Goal: Information Seeking & Learning: Learn about a topic

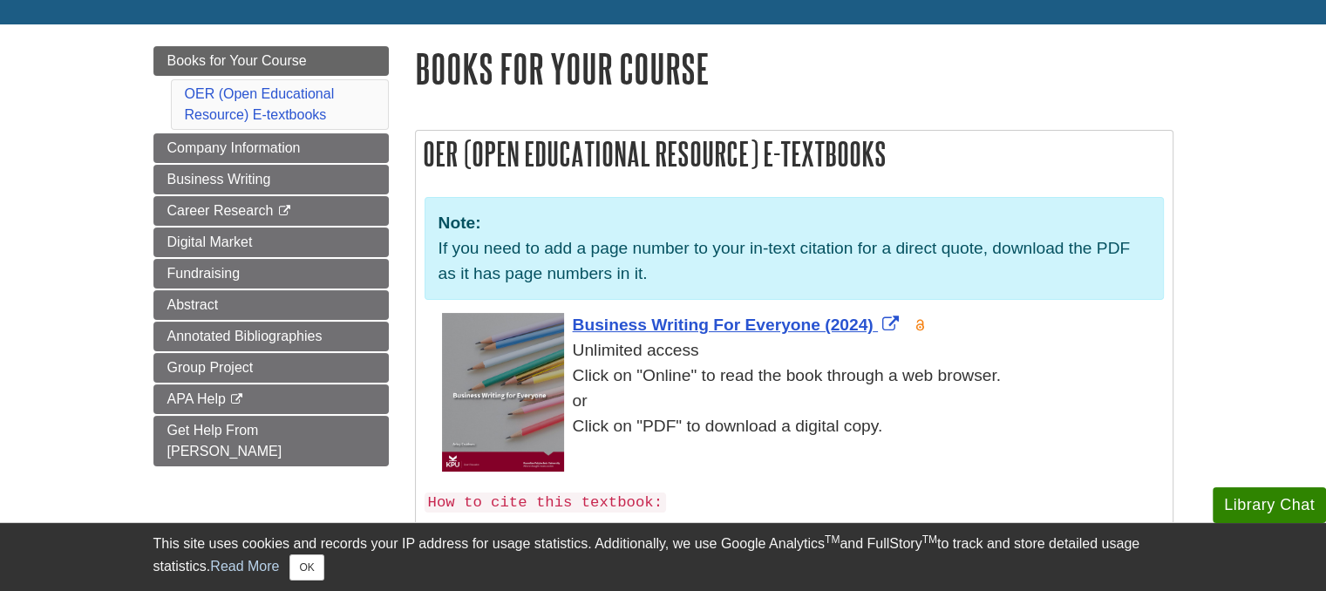
scroll to position [200, 0]
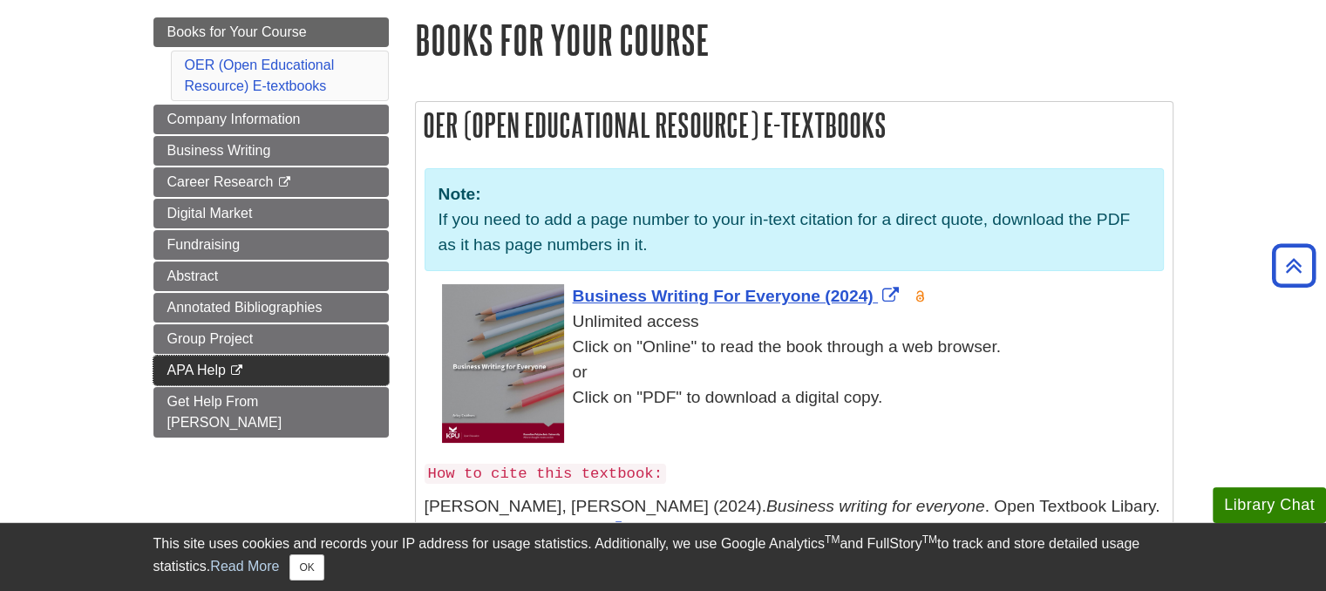
click at [167, 372] on span "APA Help" at bounding box center [196, 370] width 58 height 15
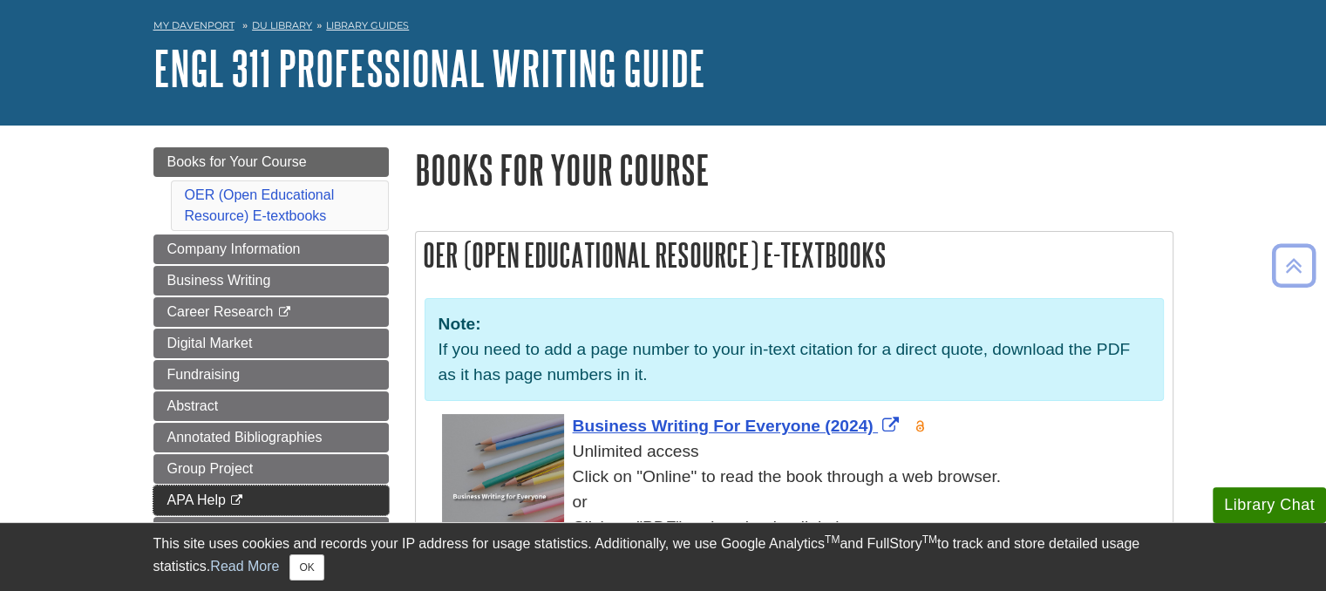
scroll to position [66, 0]
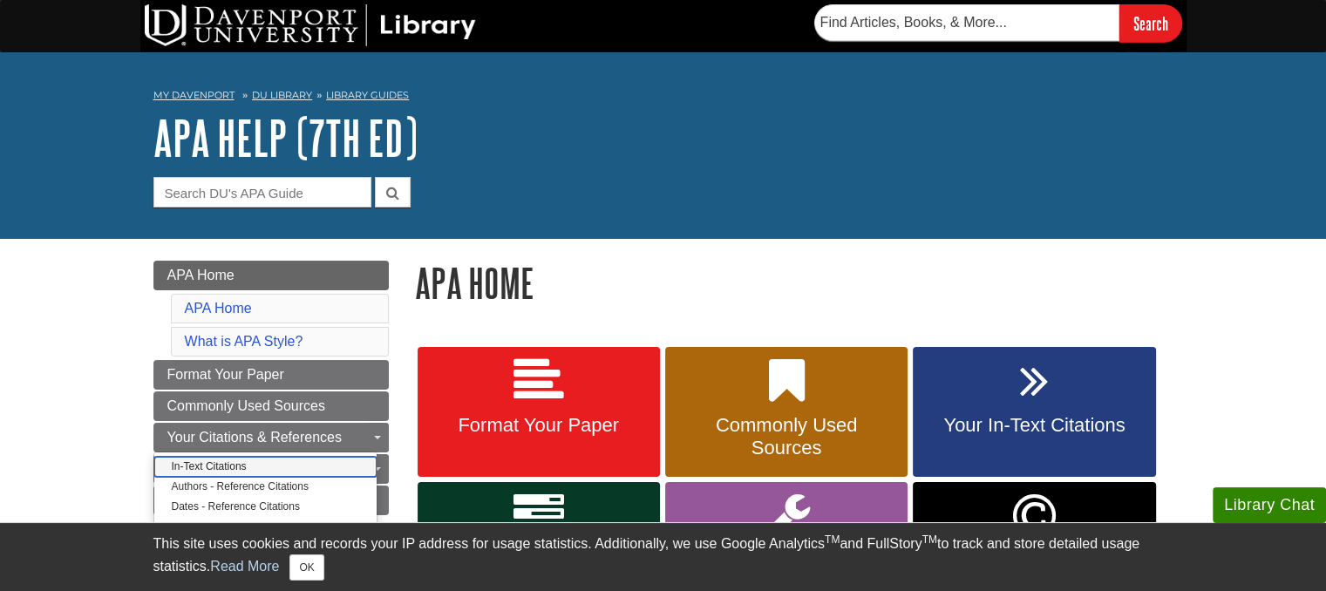
click at [201, 466] on link "In-Text Citations" at bounding box center [265, 467] width 222 height 20
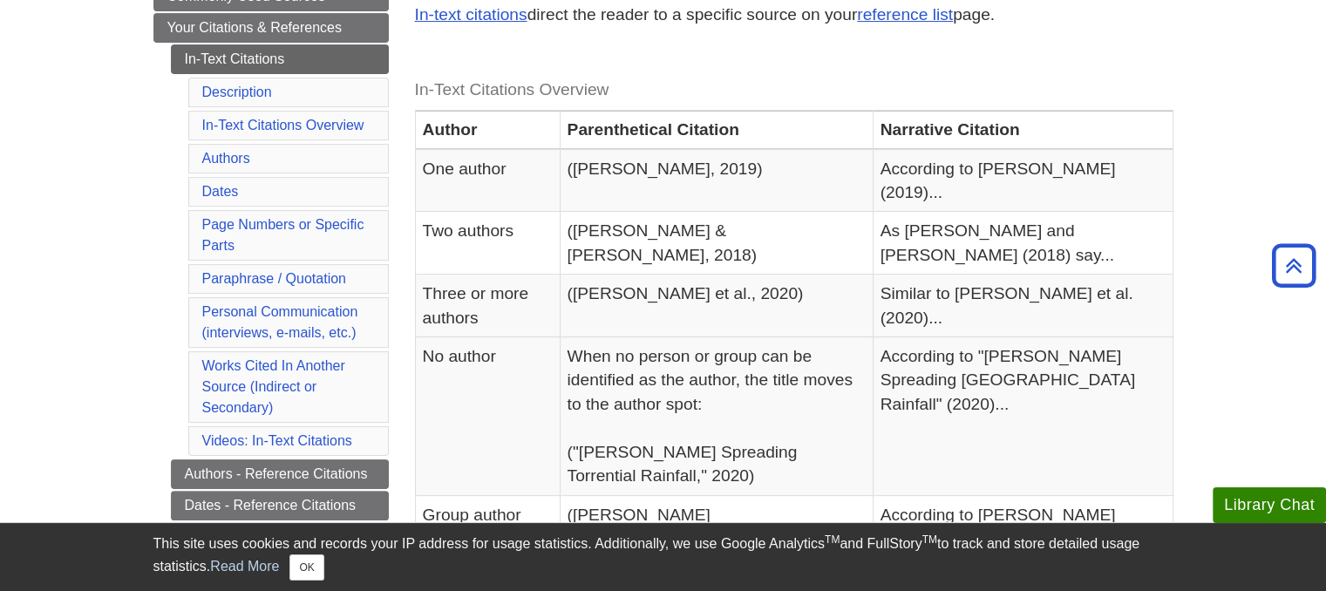
scroll to position [339, 0]
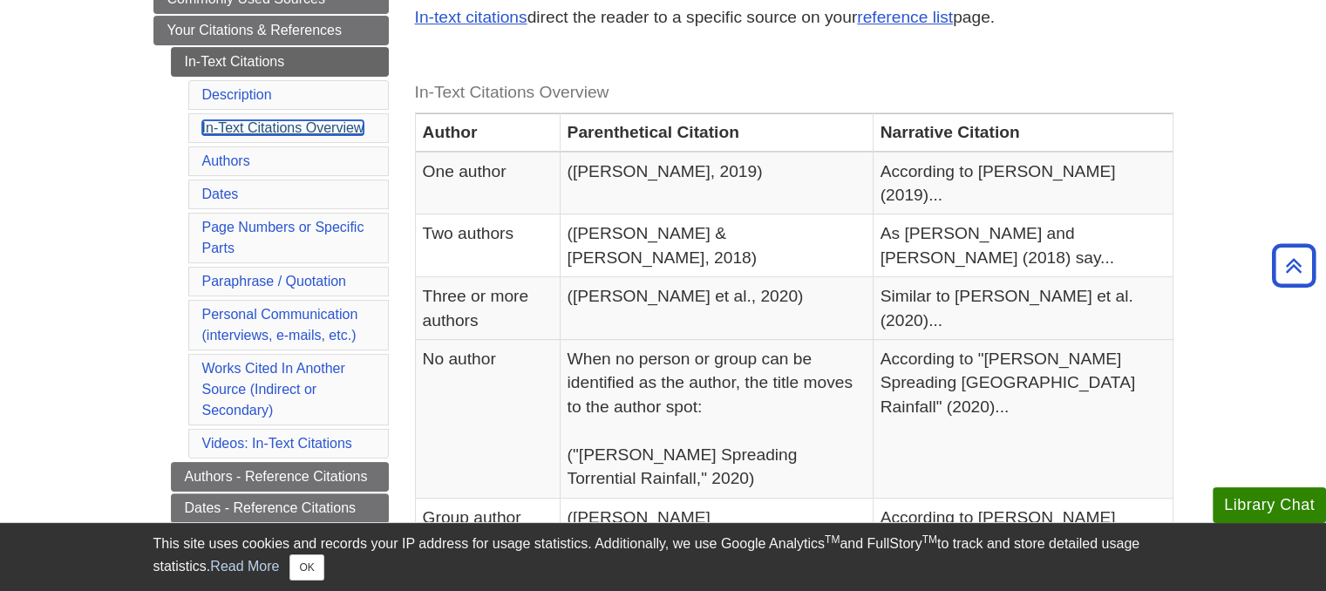
click at [327, 124] on link "In-Text Citations Overview" at bounding box center [283, 127] width 162 height 15
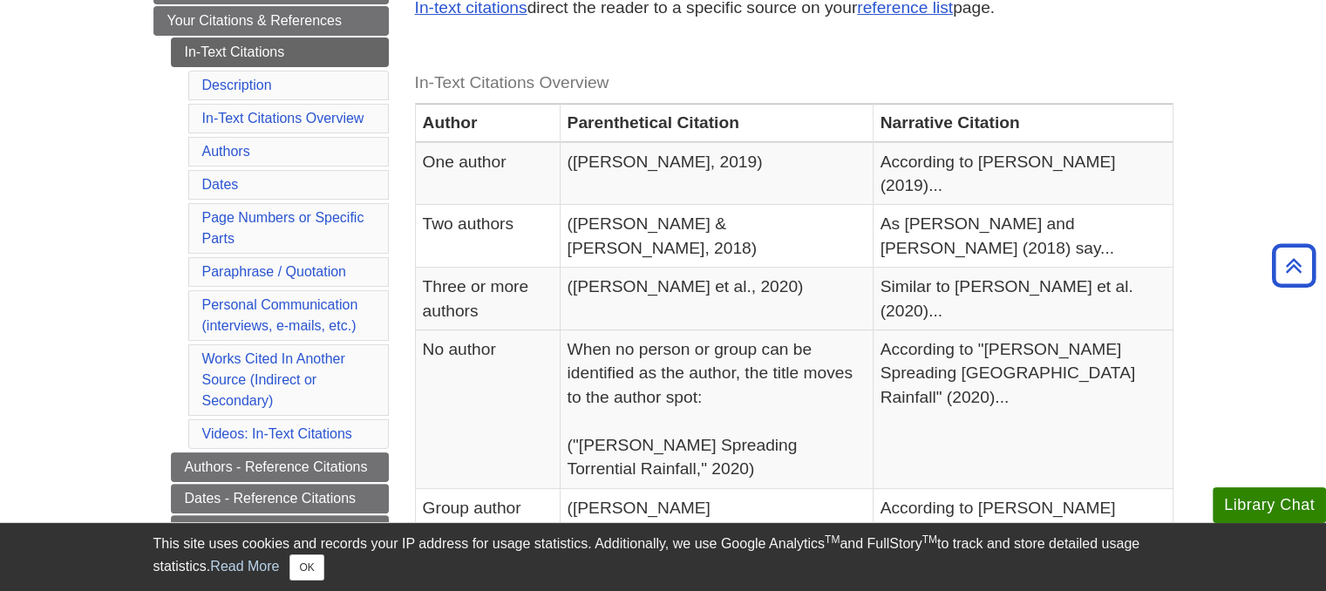
scroll to position [349, 0]
click at [342, 273] on link "Paraphrase / Quotation" at bounding box center [274, 271] width 144 height 15
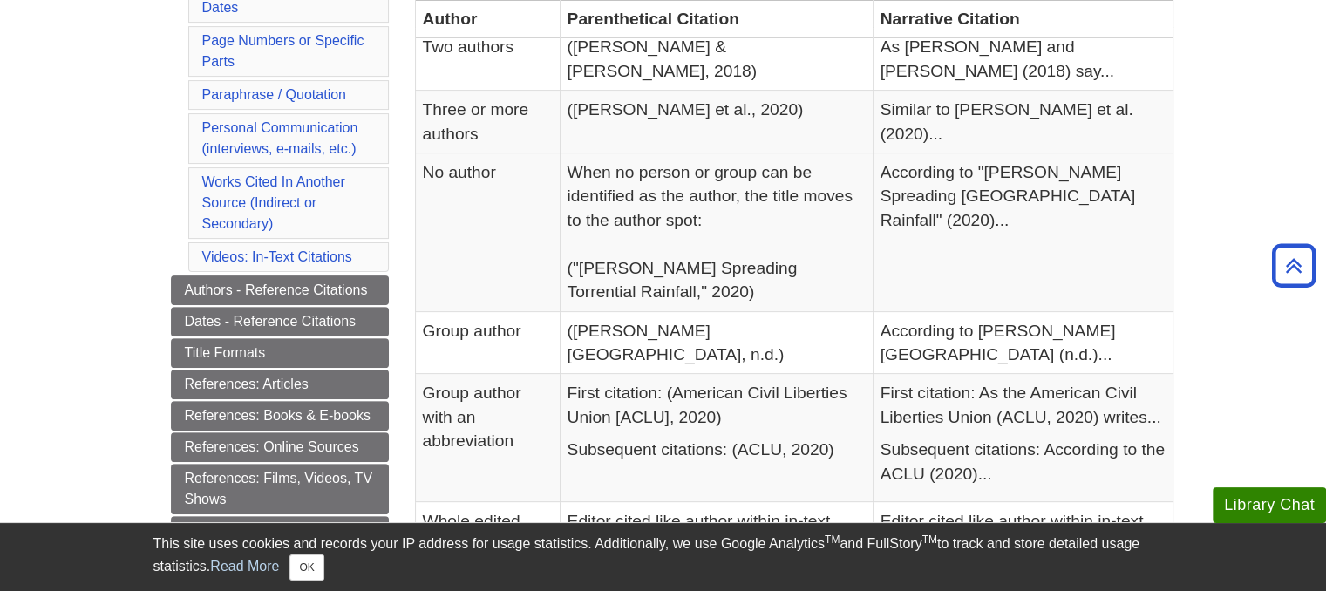
scroll to position [532, 0]
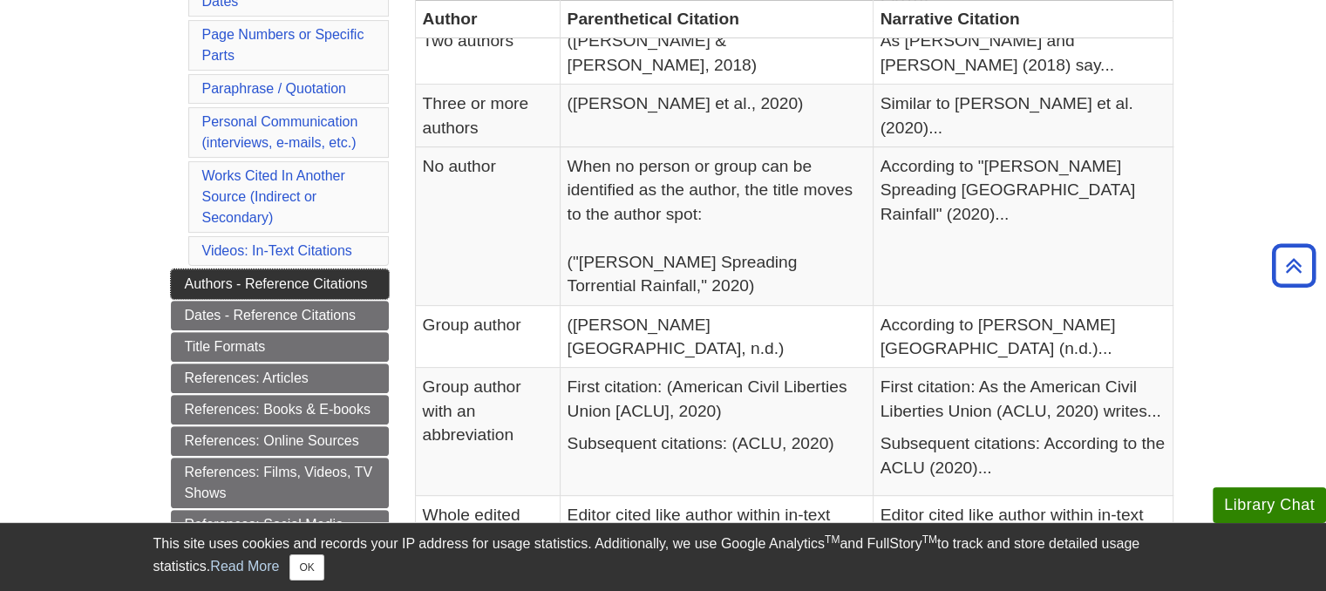
click at [227, 273] on link "Authors - Reference Citations" at bounding box center [280, 284] width 218 height 30
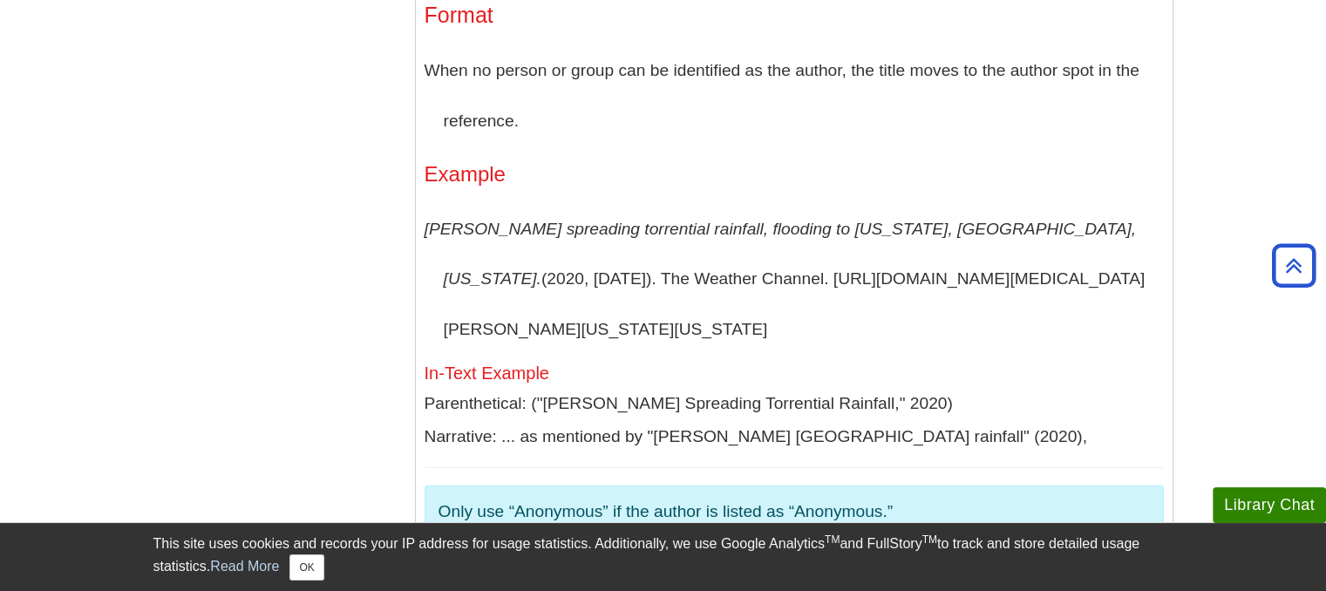
scroll to position [4738, 0]
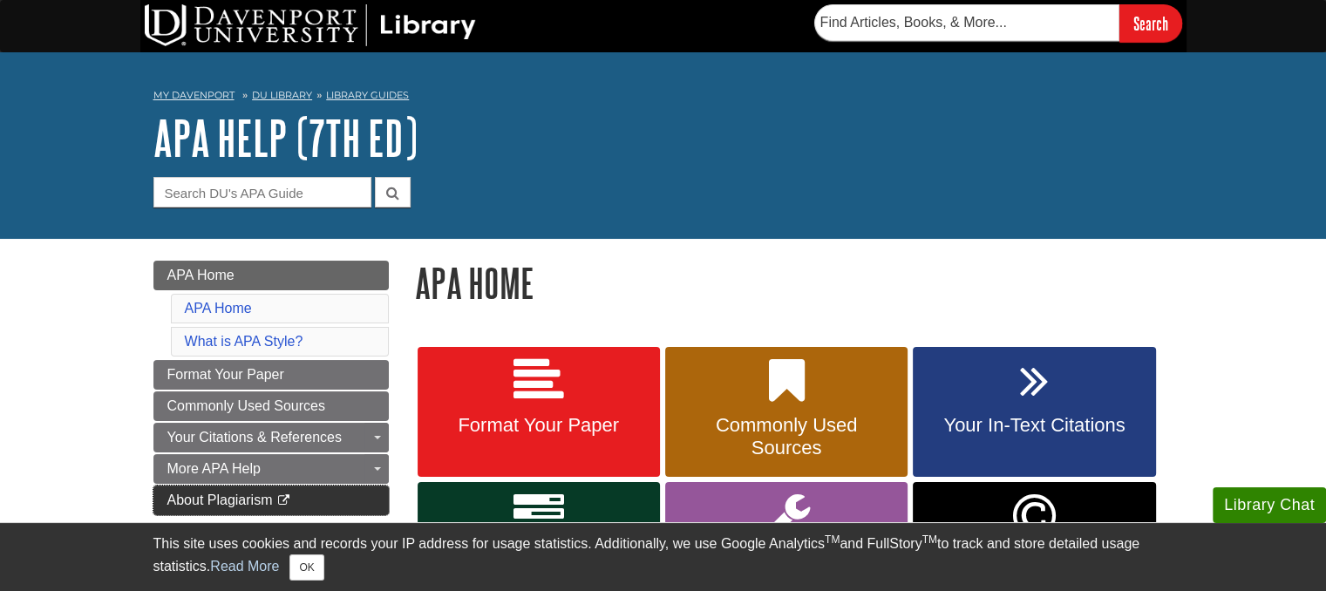
click at [187, 493] on span "About Plagiarism" at bounding box center [220, 500] width 106 height 15
